Goal: Transaction & Acquisition: Download file/media

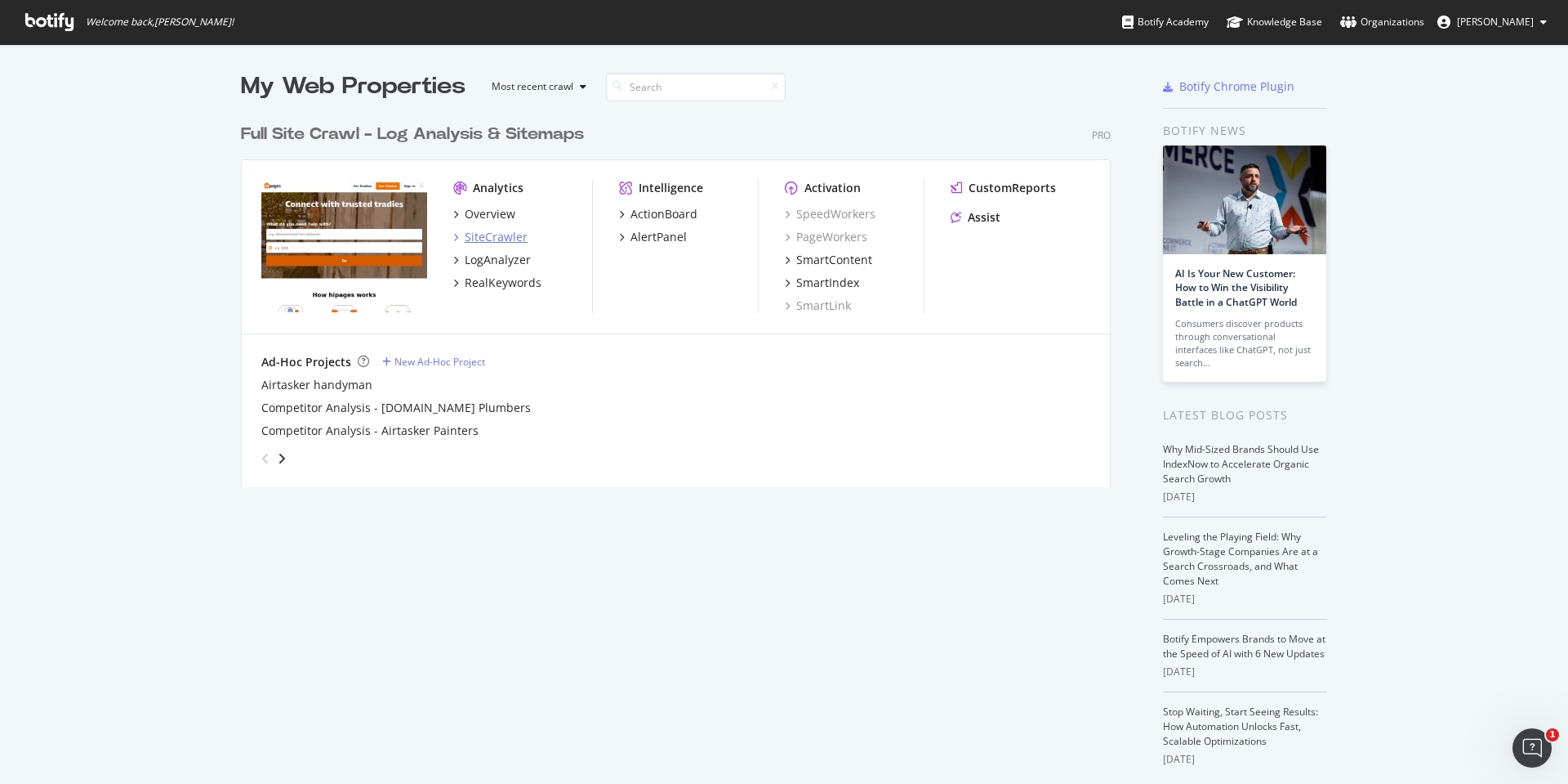
click at [476, 234] on div "SiteCrawler" at bounding box center [496, 236] width 63 height 16
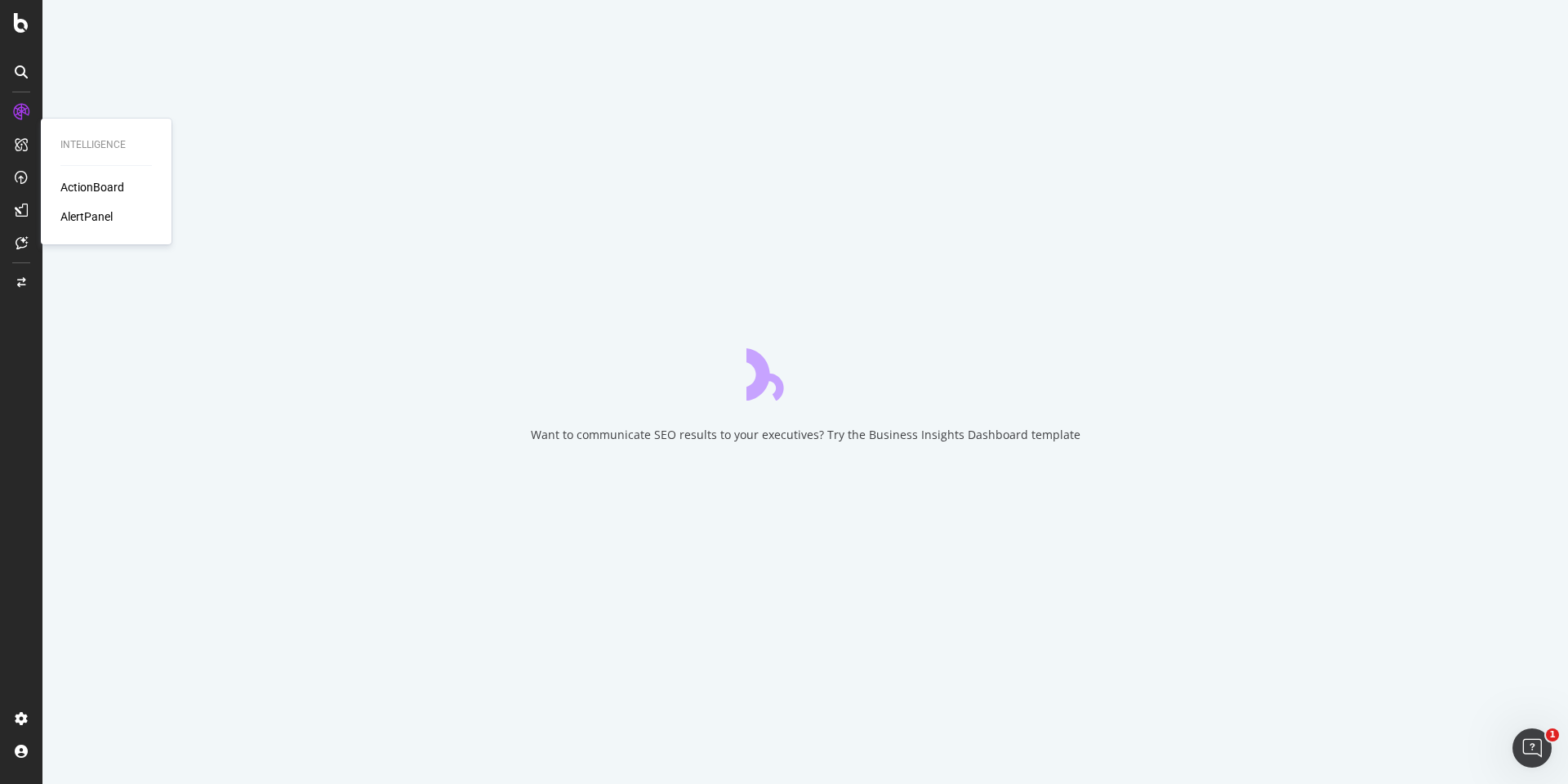
click at [97, 187] on div "ActionBoard" at bounding box center [93, 186] width 64 height 16
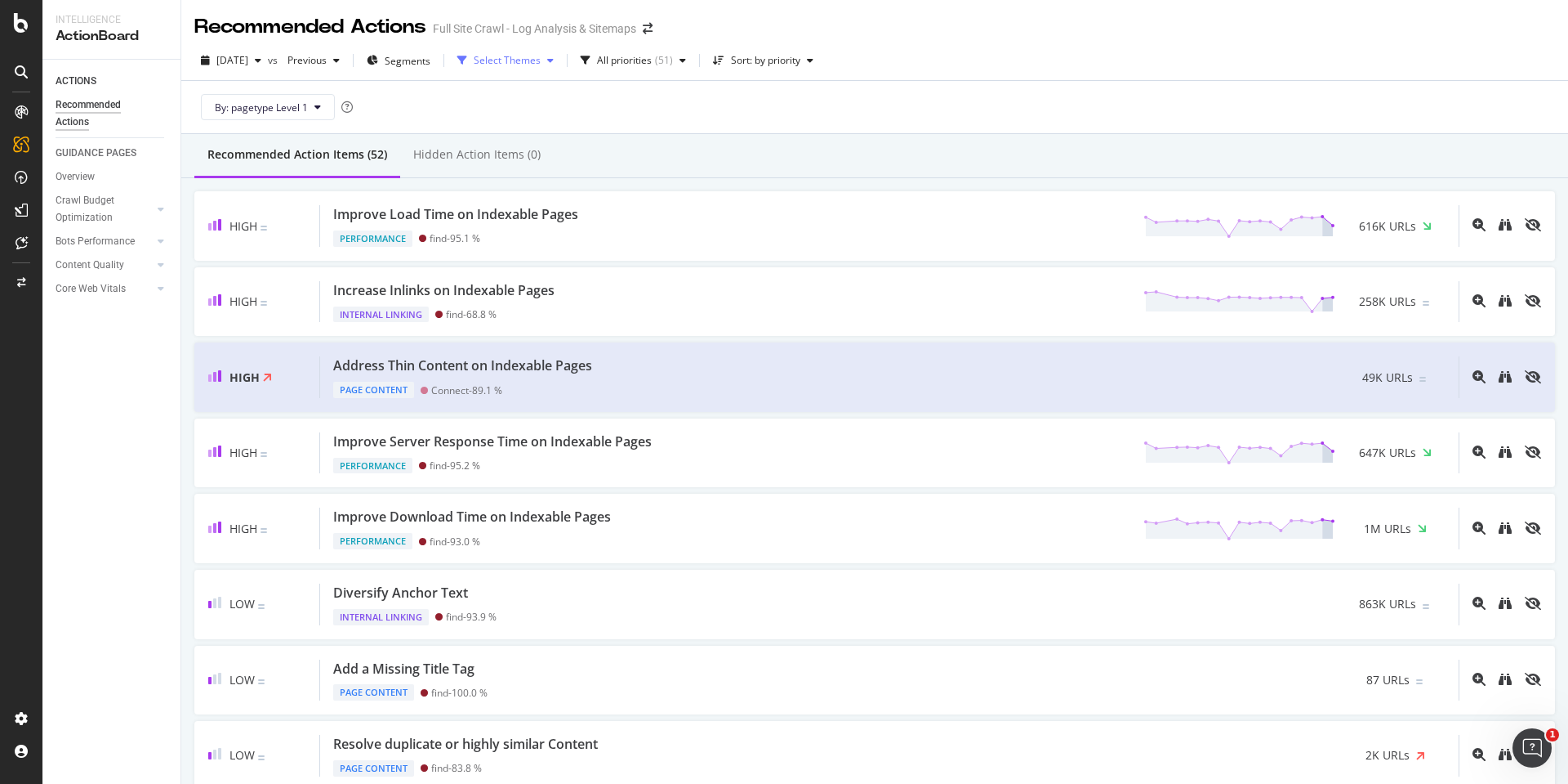
click at [536, 58] on div "Select Themes" at bounding box center [506, 61] width 67 height 10
click at [431, 63] on span "Segments" at bounding box center [408, 61] width 45 height 13
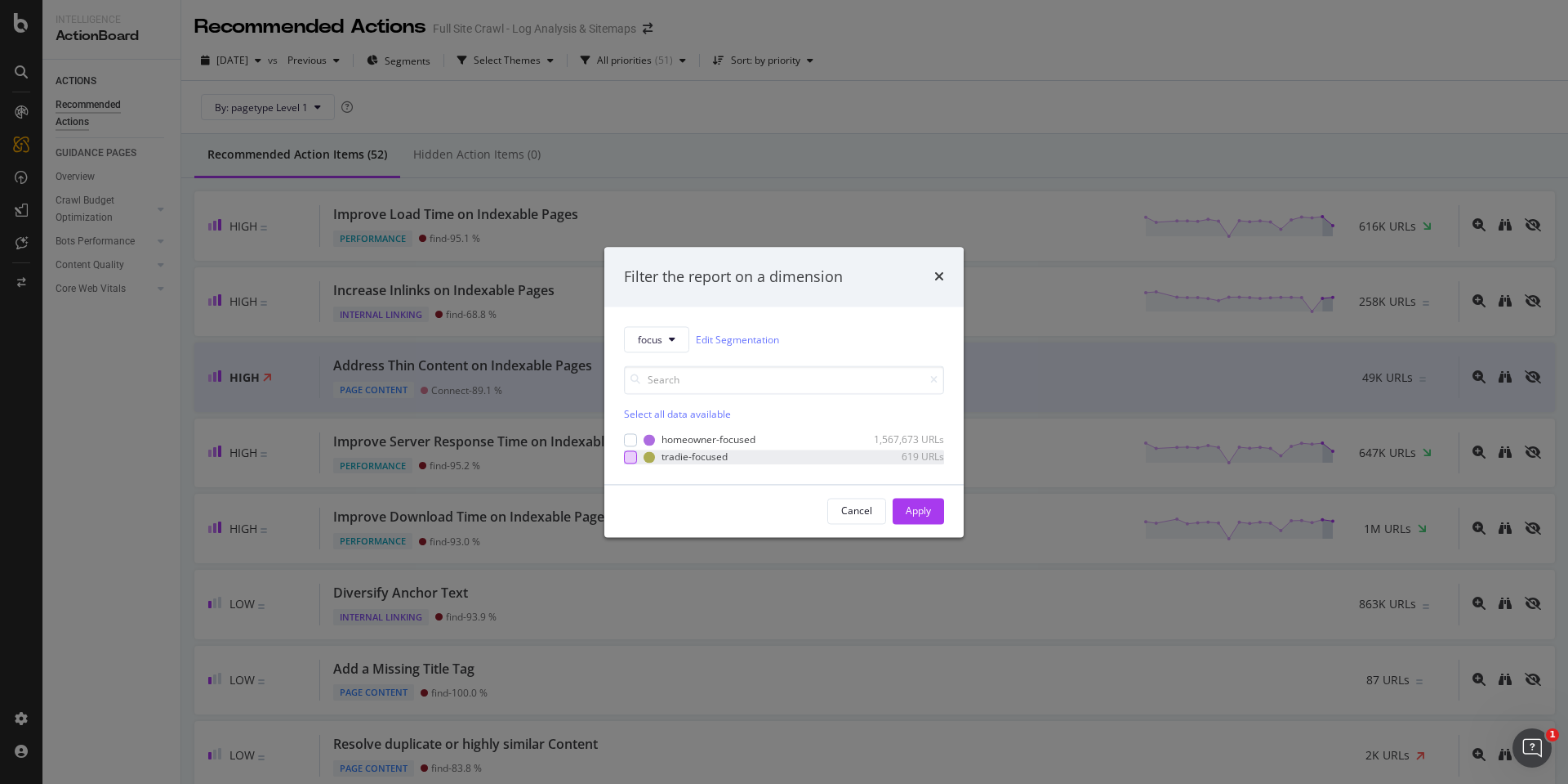
click at [632, 455] on div "modal" at bounding box center [631, 457] width 13 height 13
click at [934, 502] on button "Apply" at bounding box center [918, 510] width 51 height 26
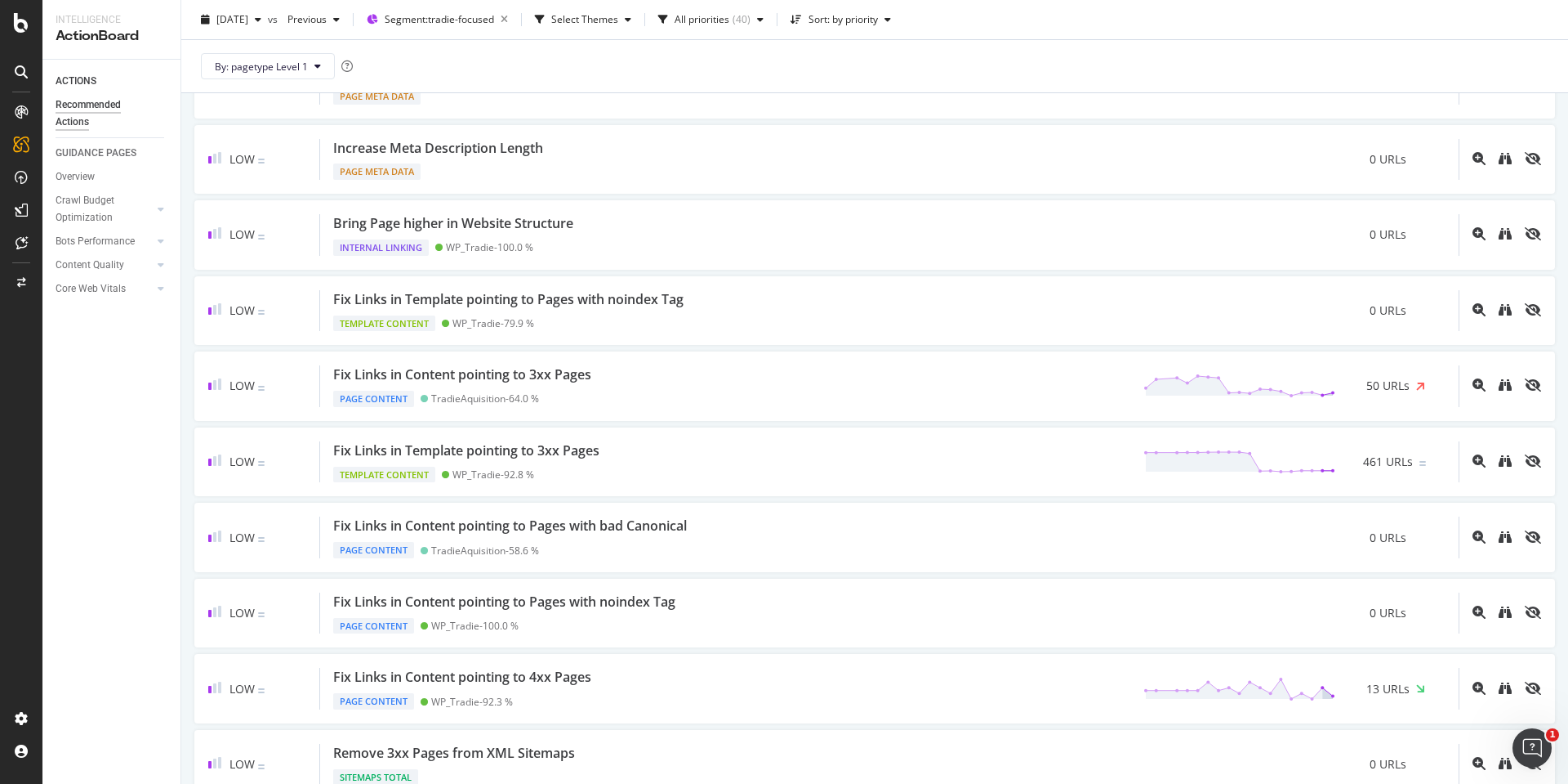
scroll to position [689, 0]
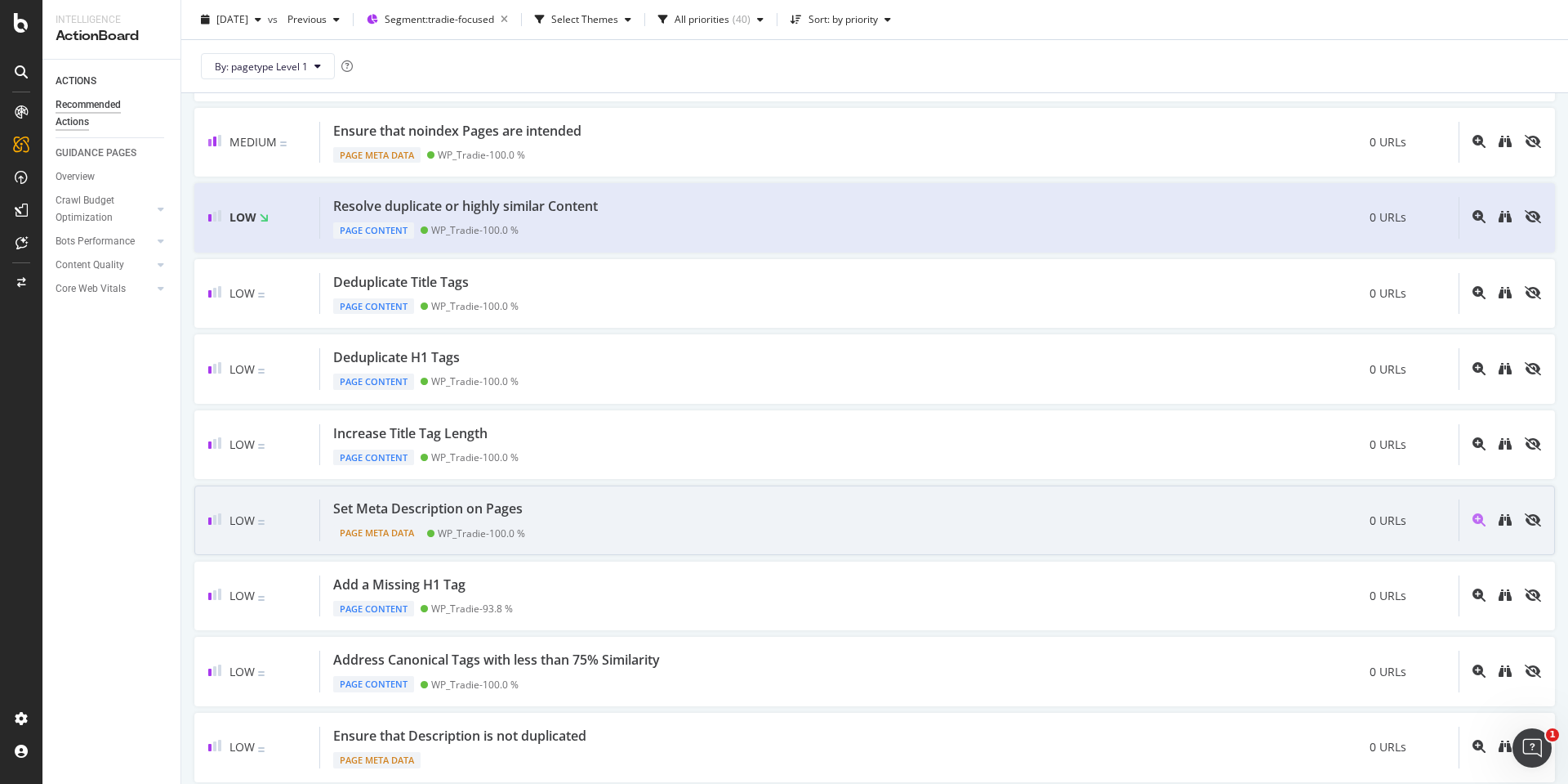
click at [954, 522] on div "Set Meta Description on Pages Page Meta Data WP_Tradie - 100.0 % 0 URLs" at bounding box center [889, 519] width 1138 height 41
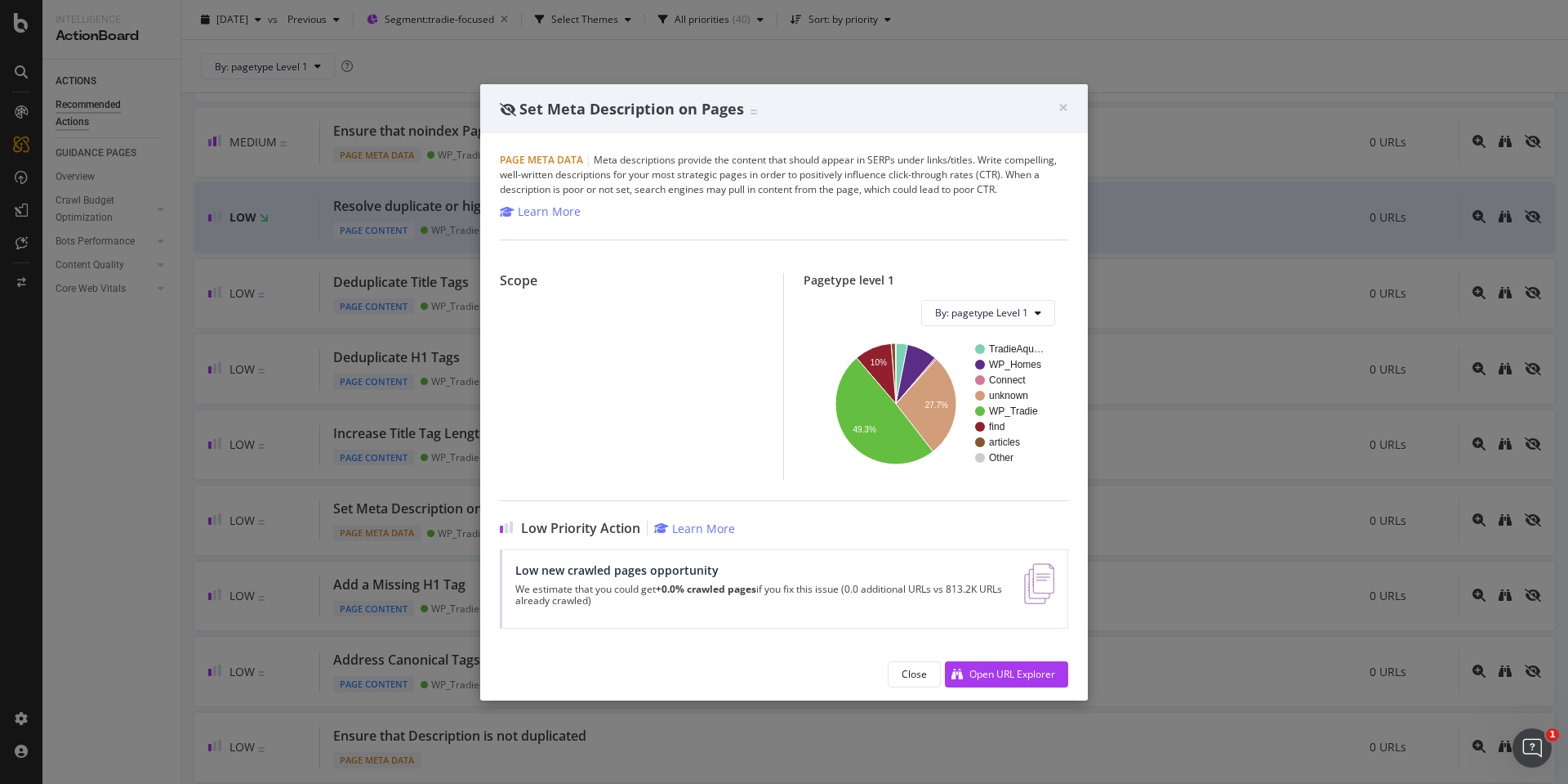
scroll to position [689, 0]
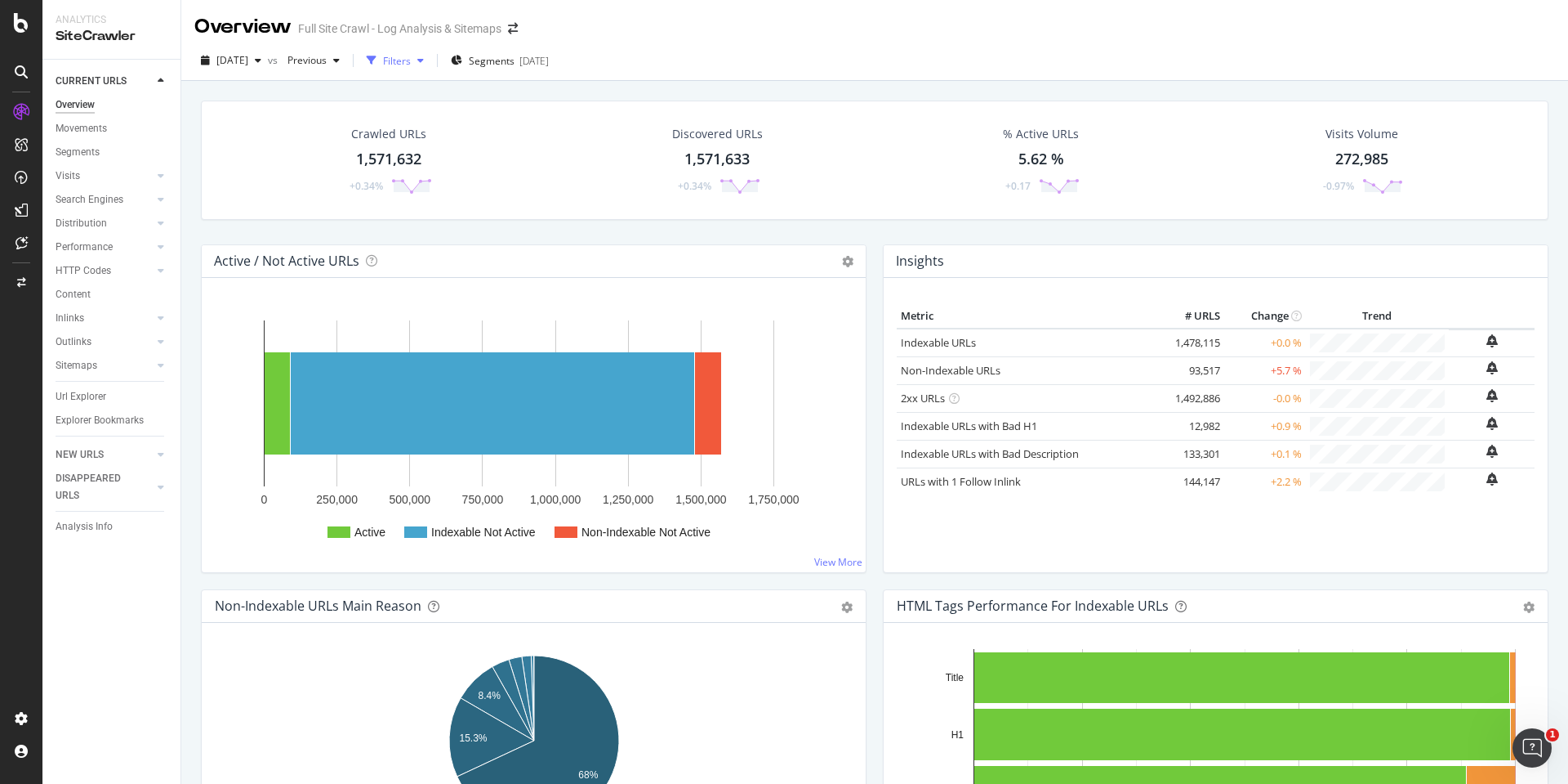
click at [411, 61] on div "Filters" at bounding box center [397, 61] width 28 height 13
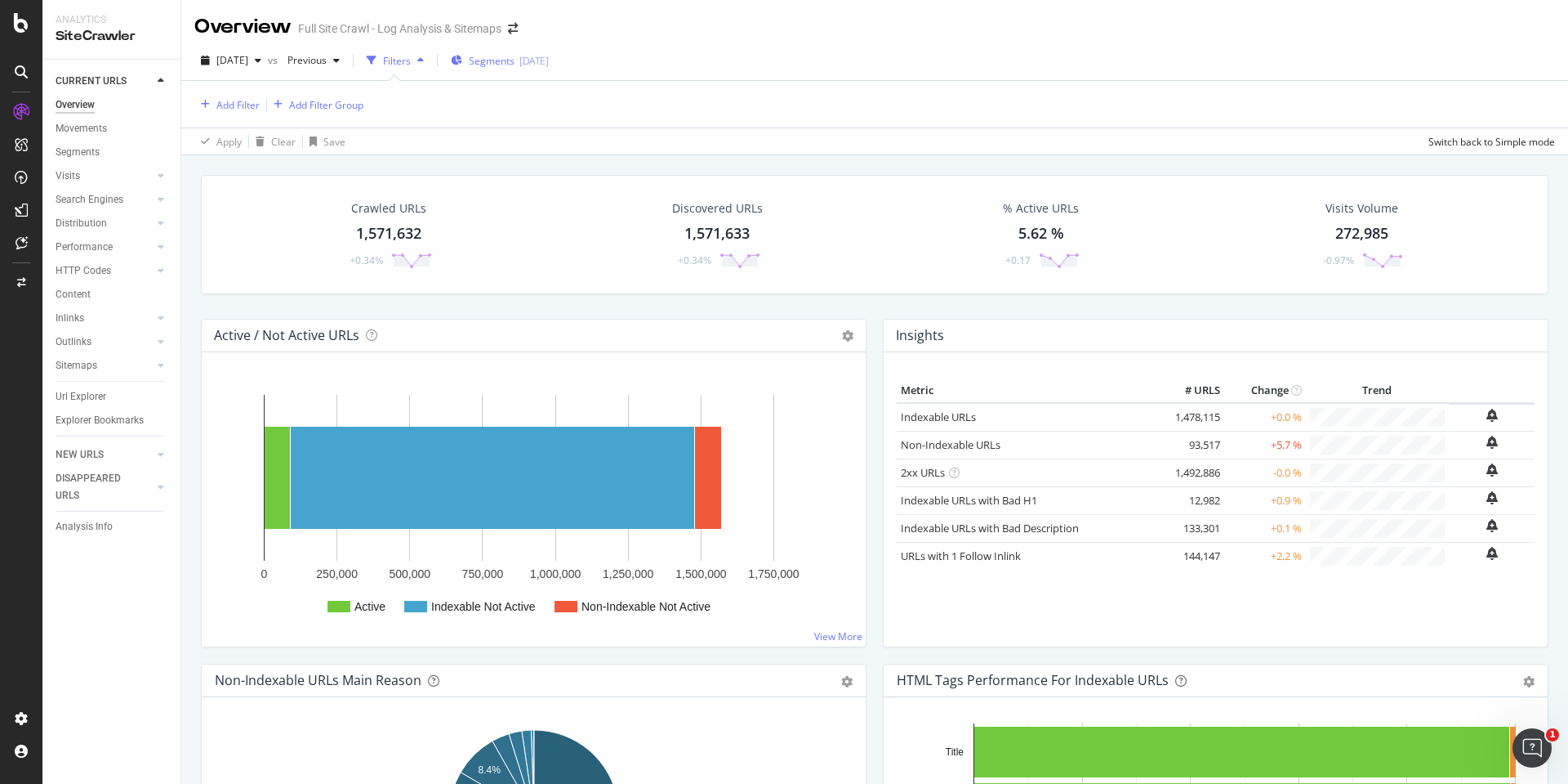
click at [508, 62] on span "Segments" at bounding box center [491, 61] width 45 height 13
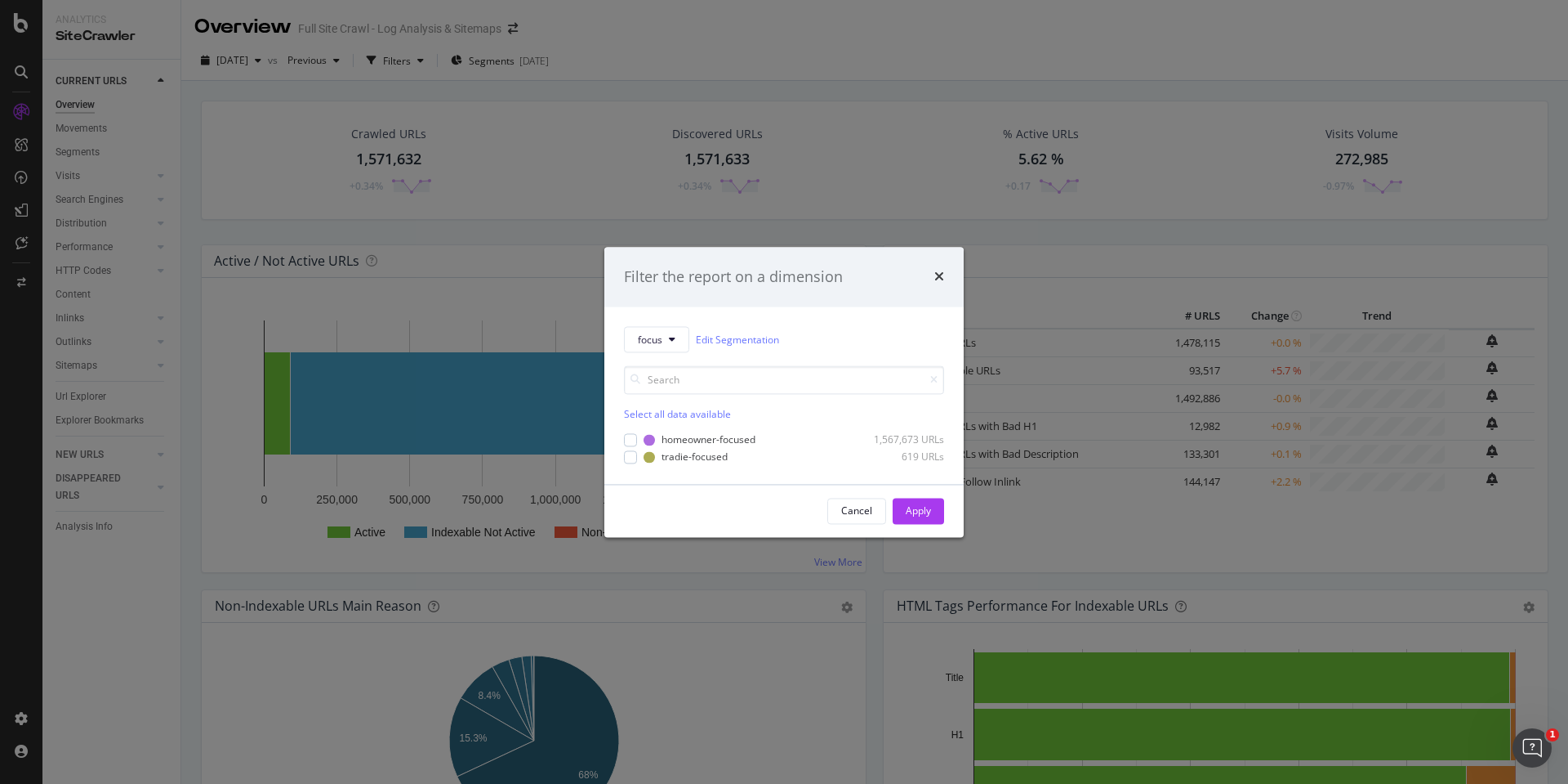
click at [623, 459] on div "focus Edit Segmentation Select all data available homeowner-focused 1,567,673 U…" at bounding box center [784, 395] width 360 height 176
click at [630, 454] on div "modal" at bounding box center [631, 457] width 13 height 13
drag, startPoint x: 914, startPoint y: 512, endPoint x: 805, endPoint y: 239, distance: 294.0
click at [914, 512] on div "Apply" at bounding box center [918, 510] width 25 height 13
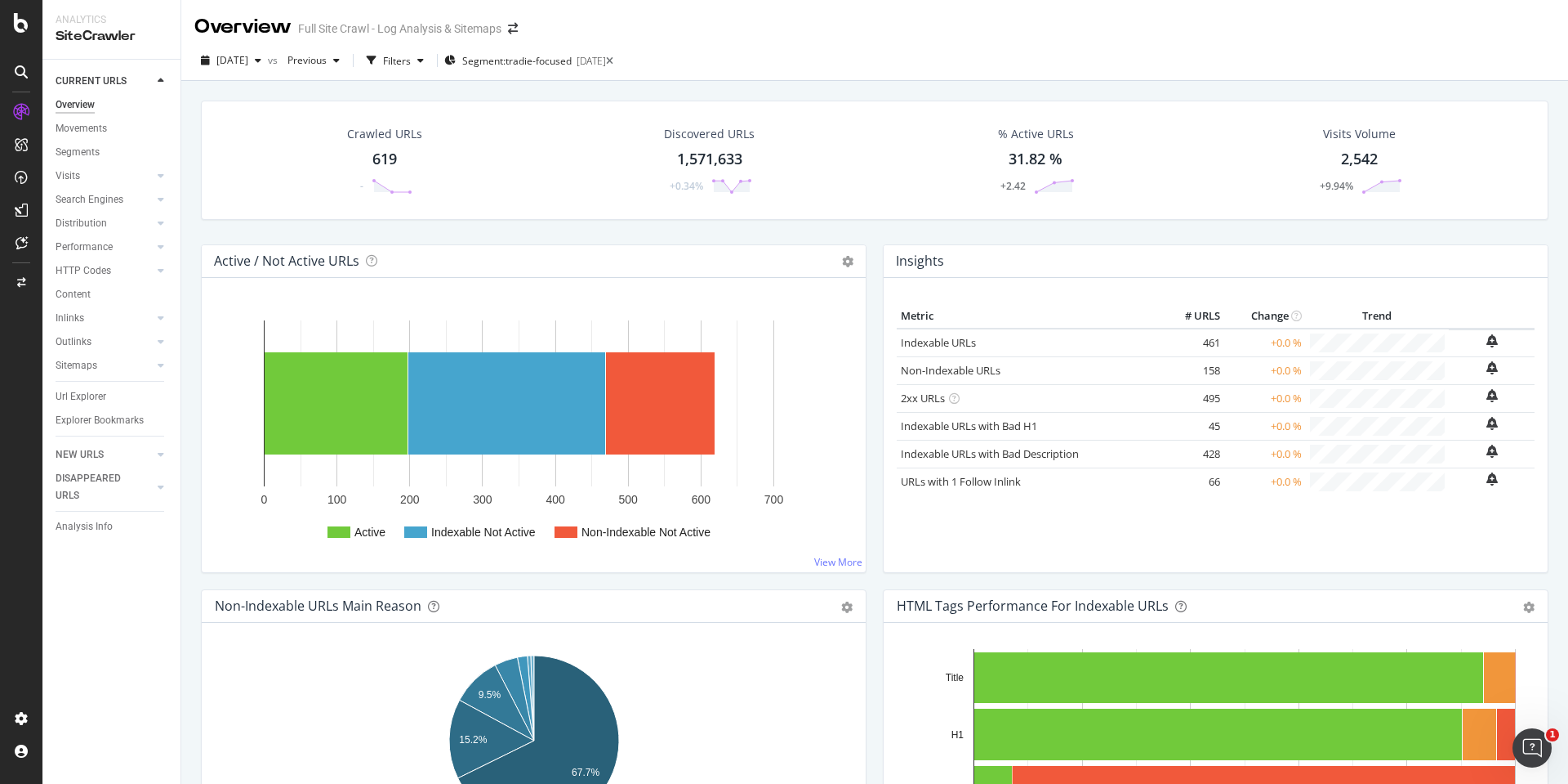
click at [388, 158] on div "619" at bounding box center [384, 158] width 24 height 21
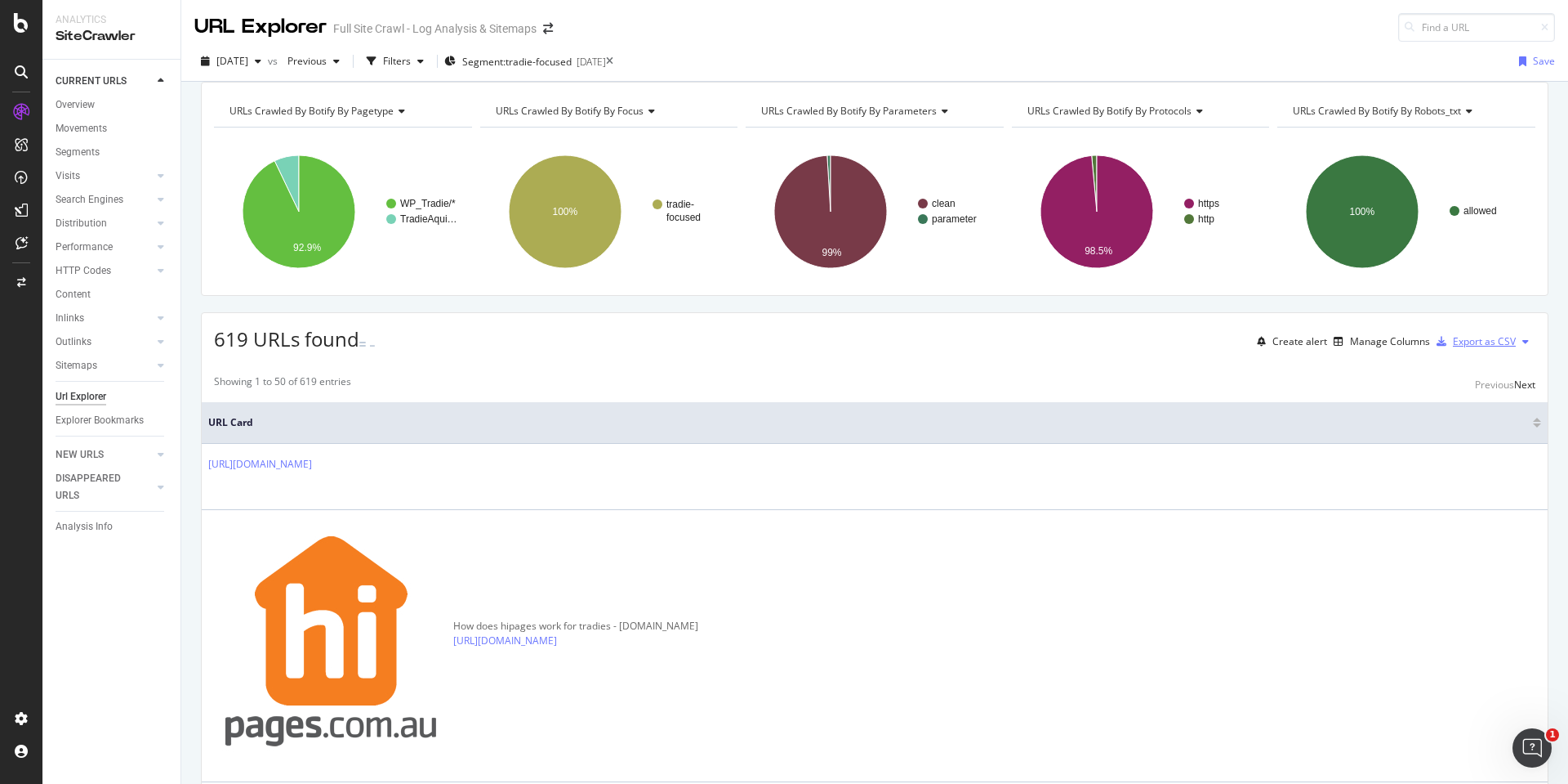
click at [1477, 348] on div "Export as CSV" at bounding box center [1485, 341] width 63 height 13
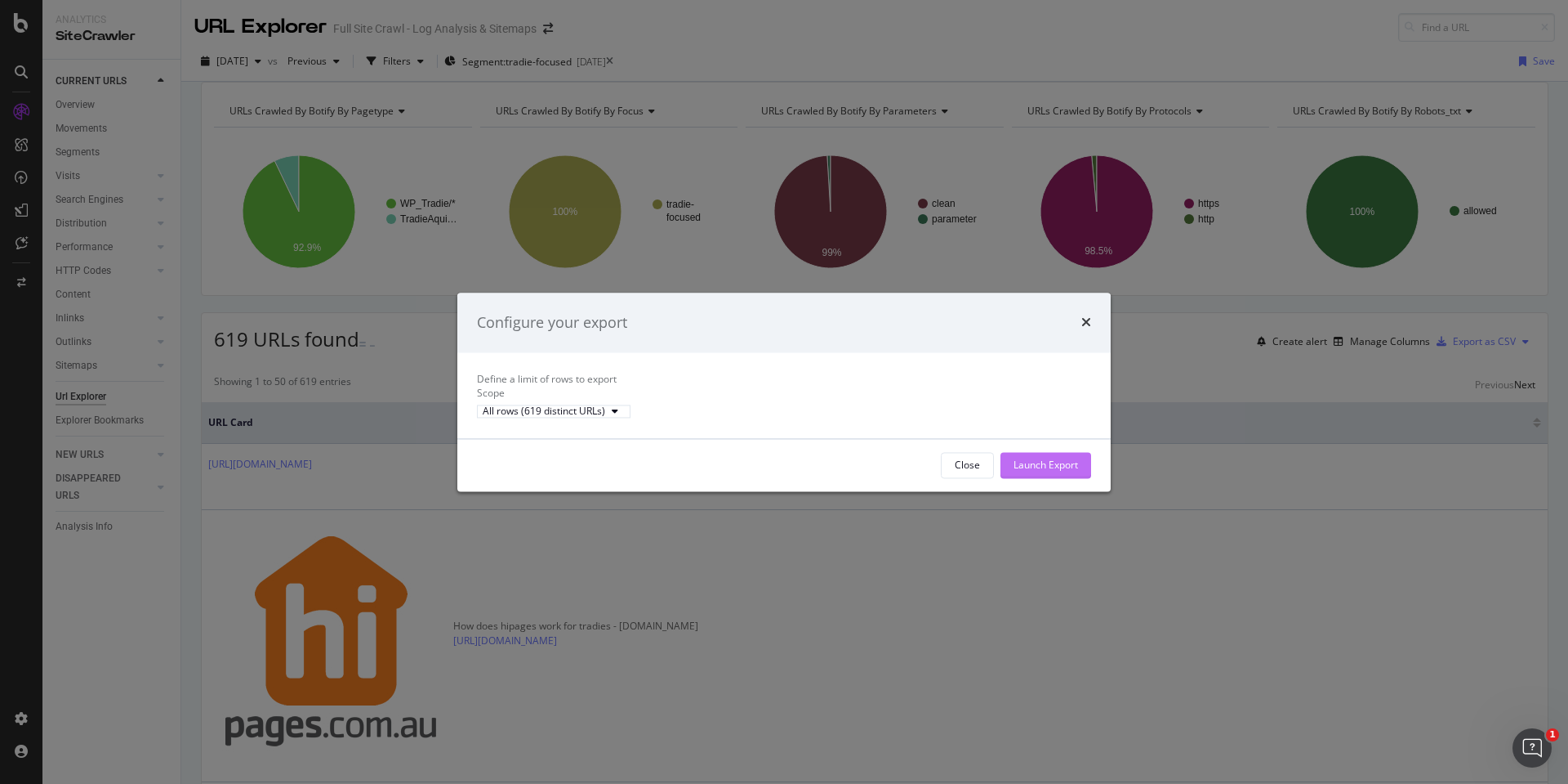
click at [1035, 471] on div "Launch Export" at bounding box center [1046, 464] width 65 height 13
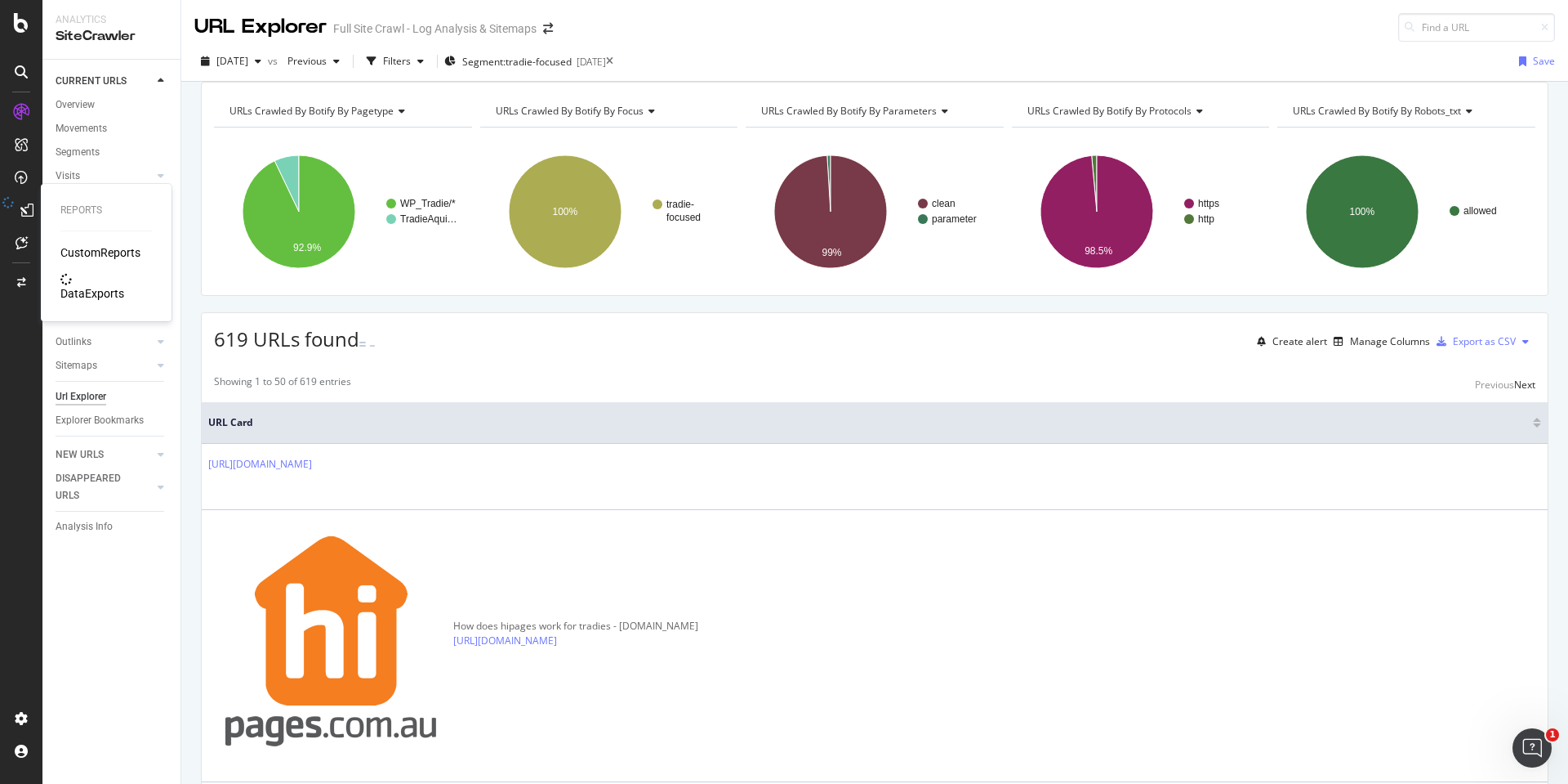
click at [89, 285] on div "DataExports" at bounding box center [93, 293] width 64 height 16
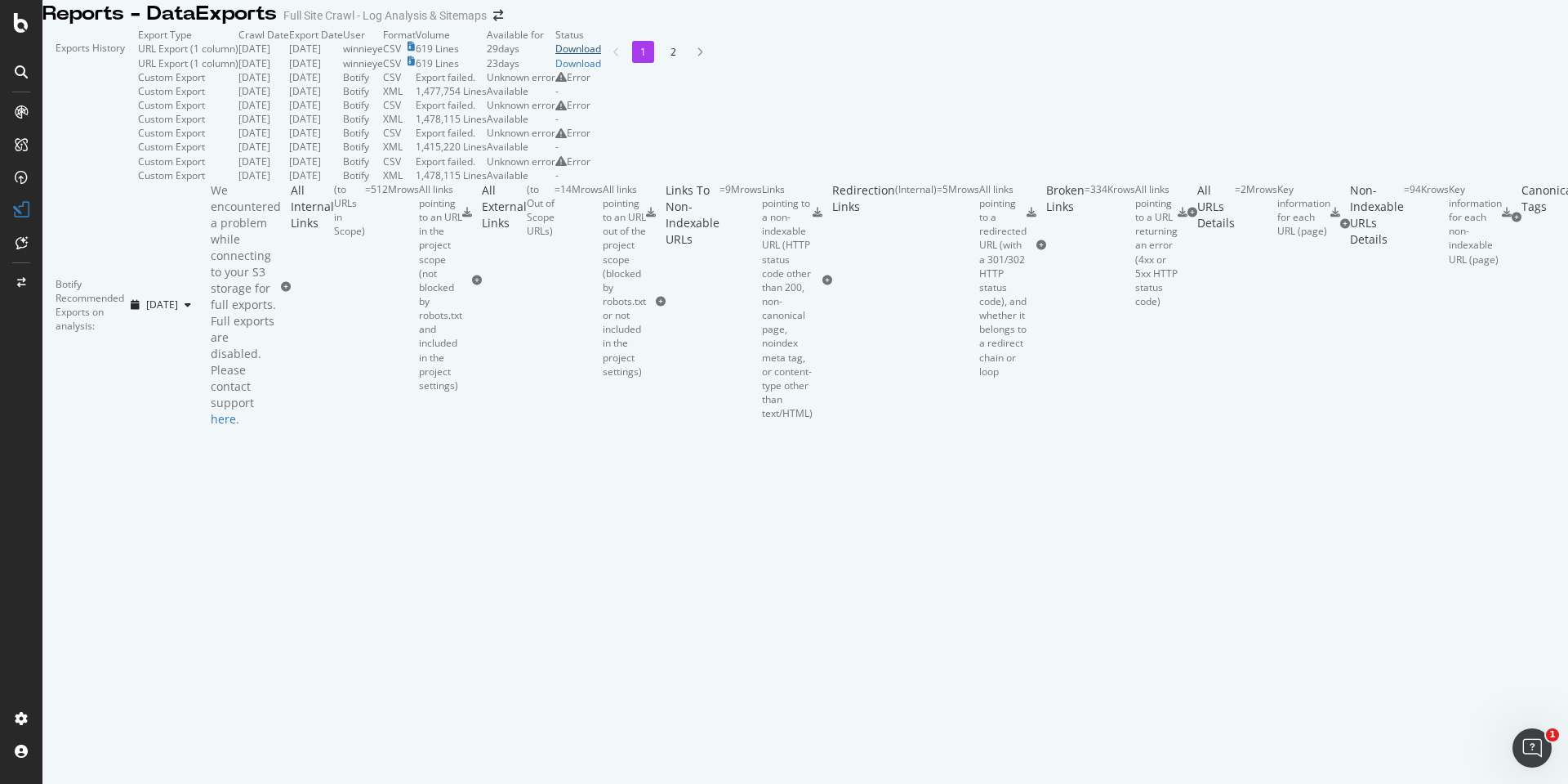
click at [602, 56] on div "Download" at bounding box center [578, 48] width 45 height 13
